Goal: Information Seeking & Learning: Check status

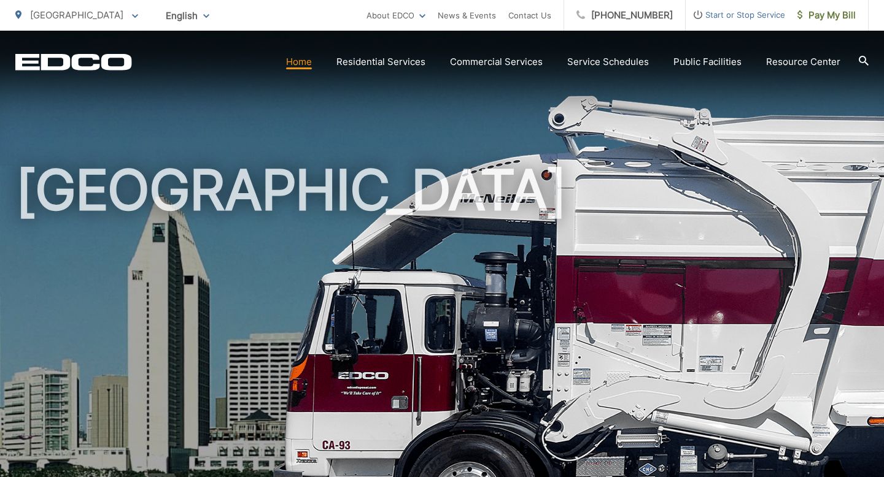
scroll to position [118, 0]
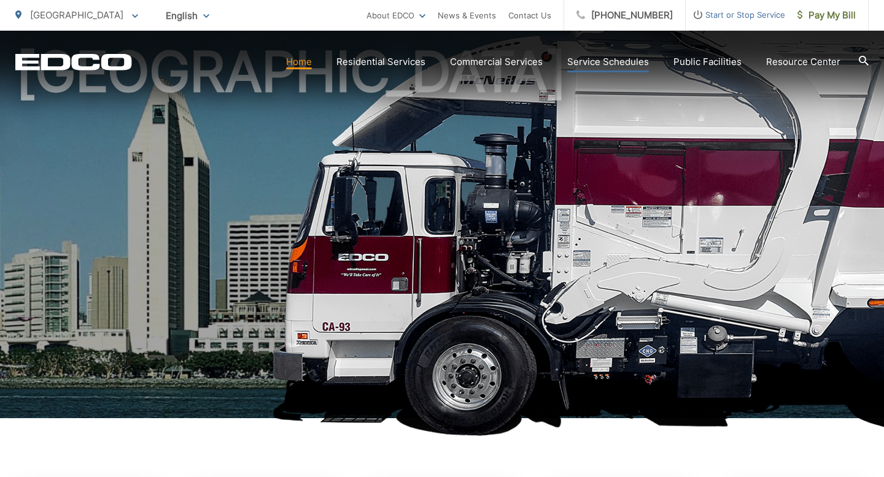
click at [599, 66] on link "Service Schedules" at bounding box center [608, 62] width 82 height 15
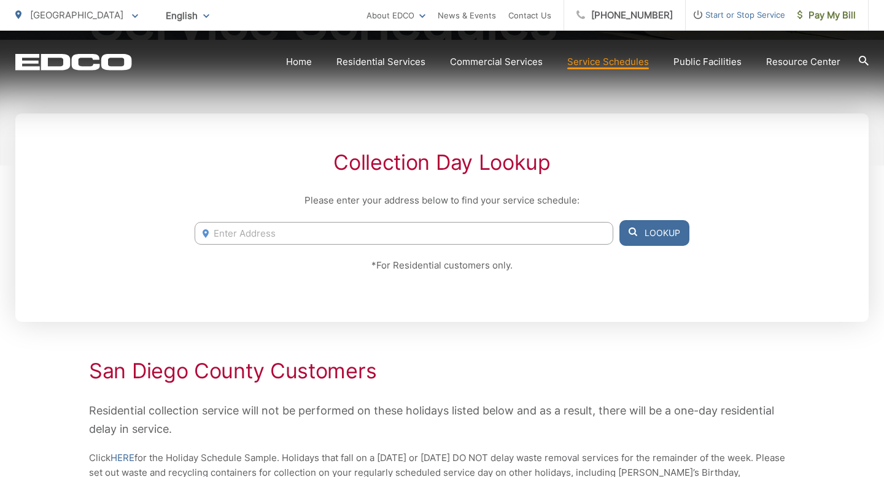
scroll to position [206, 0]
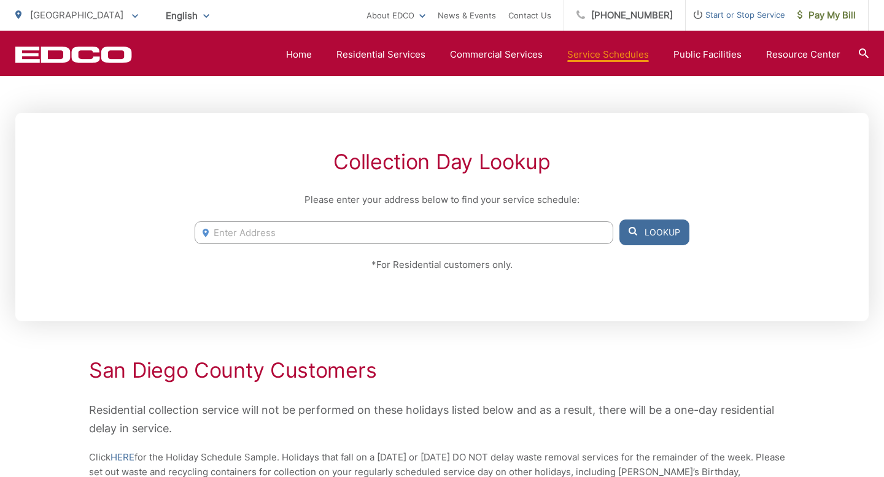
click at [535, 229] on input "Enter Address" at bounding box center [404, 233] width 419 height 23
click at [643, 239] on button "Lookup" at bounding box center [654, 233] width 70 height 26
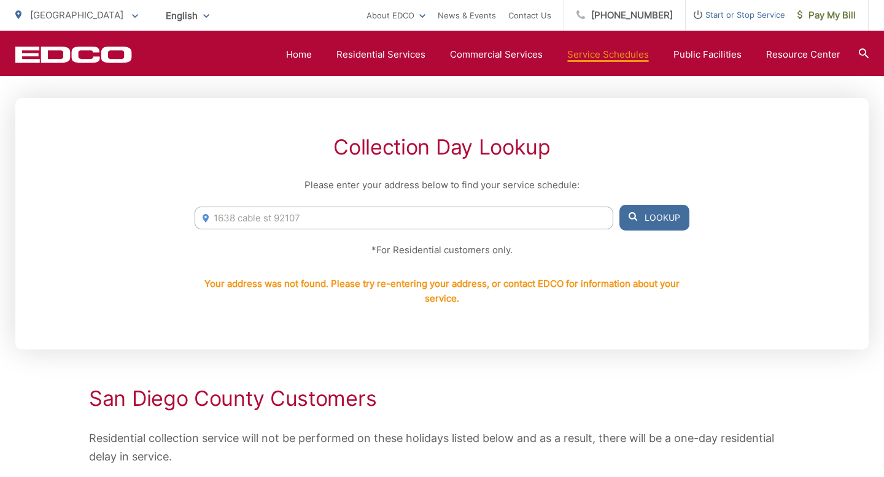
scroll to position [226, 0]
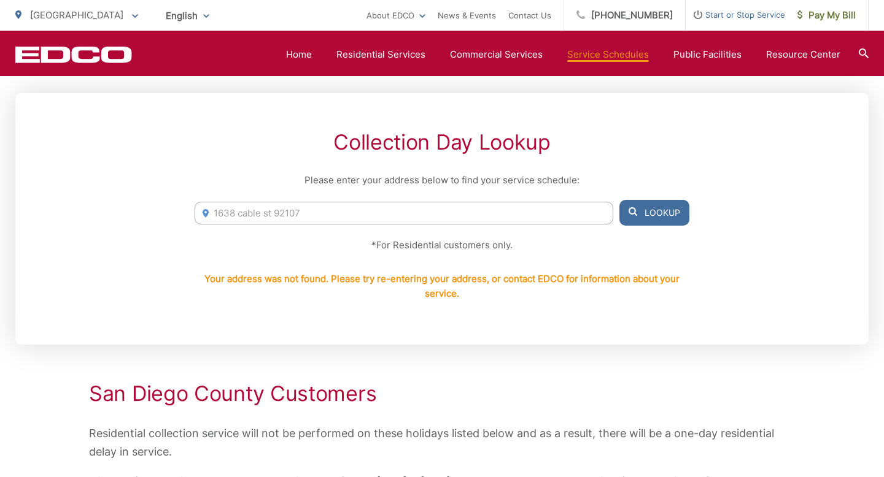
click at [272, 215] on input "1638 cable st 92107" at bounding box center [404, 213] width 419 height 23
type input "1638 cable st. San Diego 92107"
click at [628, 216] on span at bounding box center [632, 213] width 9 height 15
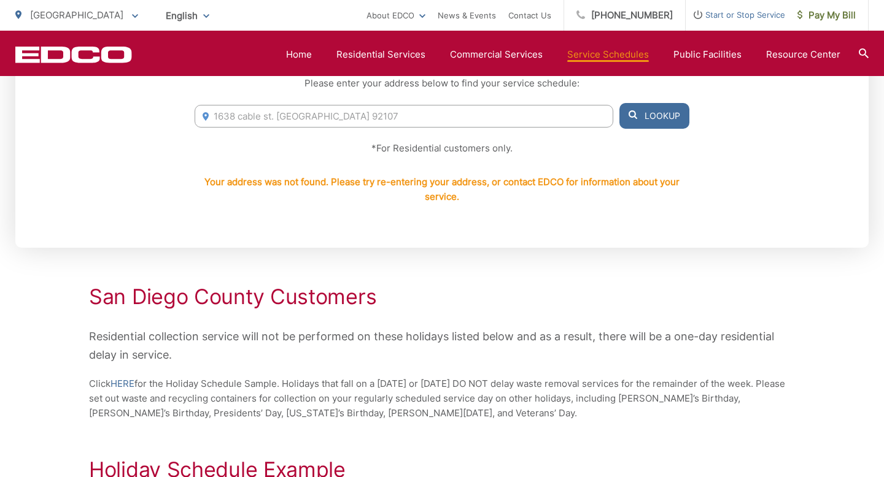
scroll to position [0, 0]
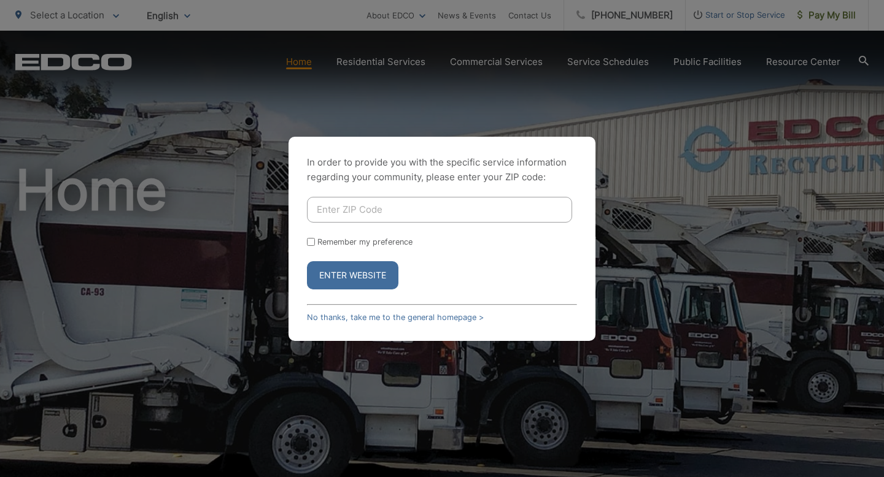
click at [484, 213] on input "Enter ZIP Code" at bounding box center [439, 210] width 265 height 26
type input "92107"
click at [346, 266] on button "Enter Website" at bounding box center [352, 275] width 91 height 28
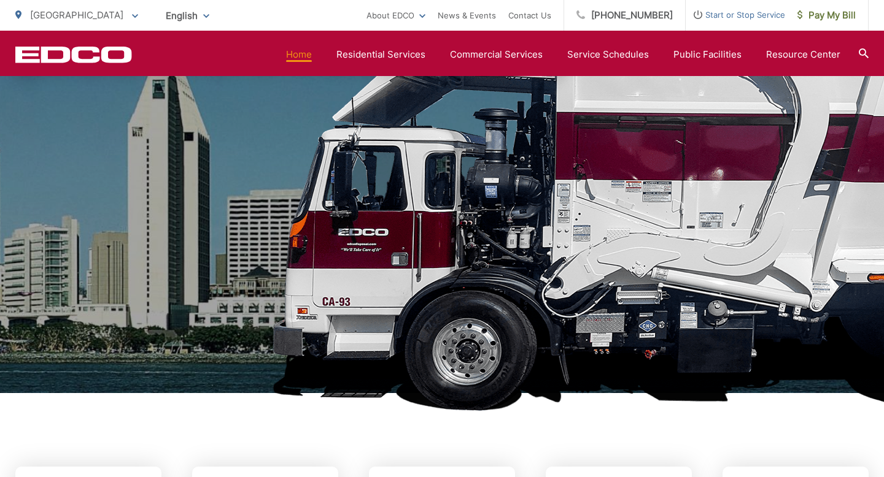
scroll to position [122, 0]
